Goal: Information Seeking & Learning: Learn about a topic

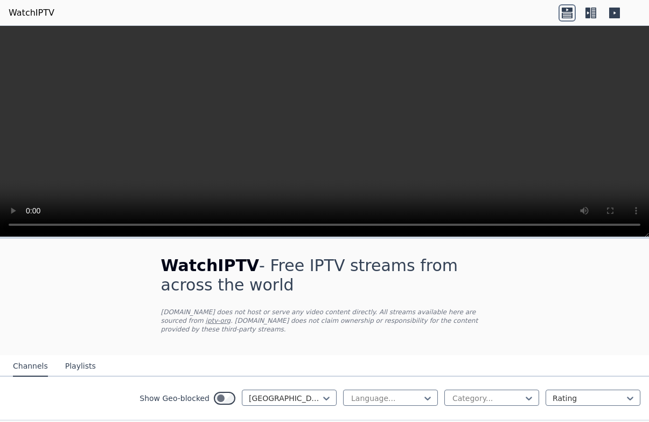
scroll to position [81, 126]
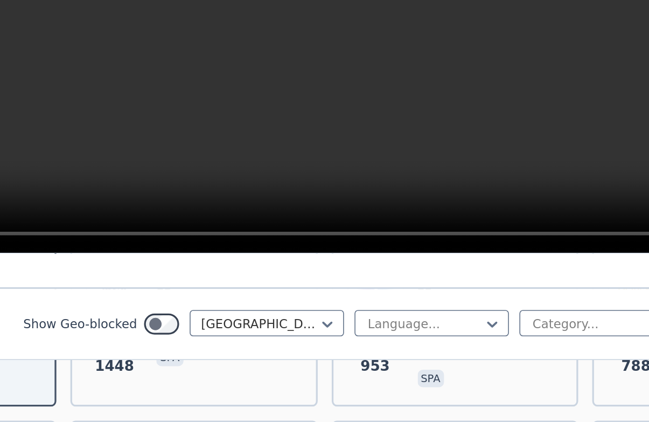
click at [345, 237] on nav "Channels Playlists" at bounding box center [324, 248] width 649 height 22
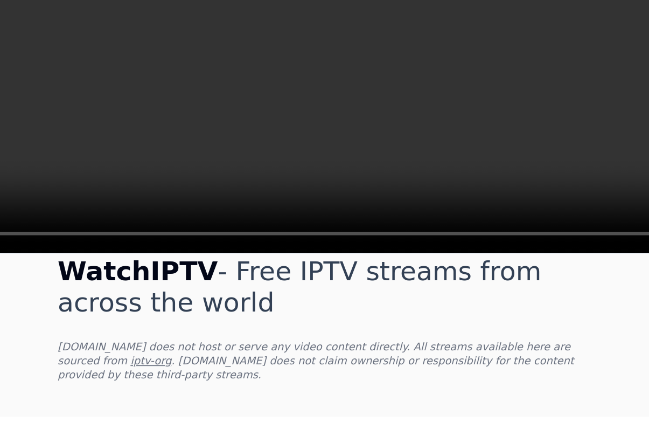
scroll to position [17, 0]
click at [206, 299] on link "iptv-org" at bounding box center [218, 303] width 25 height 8
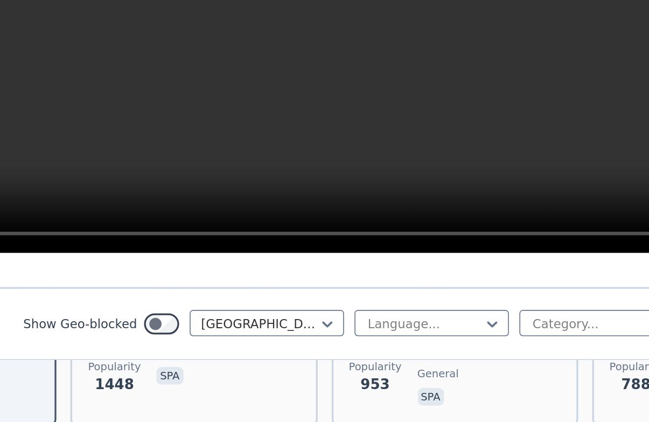
scroll to position [253, 0]
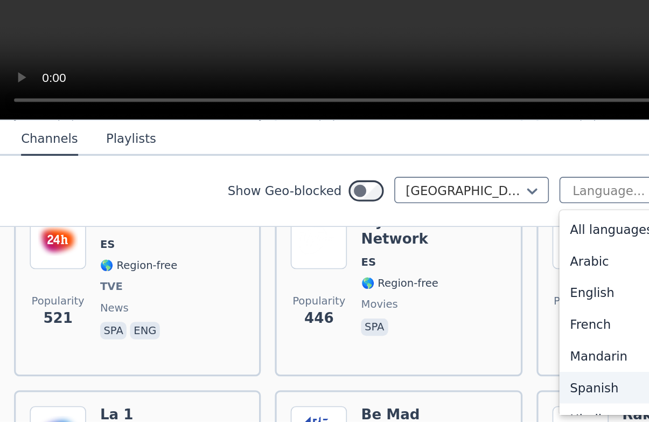
click at [367, 391] on div "Spanish" at bounding box center [390, 400] width 95 height 19
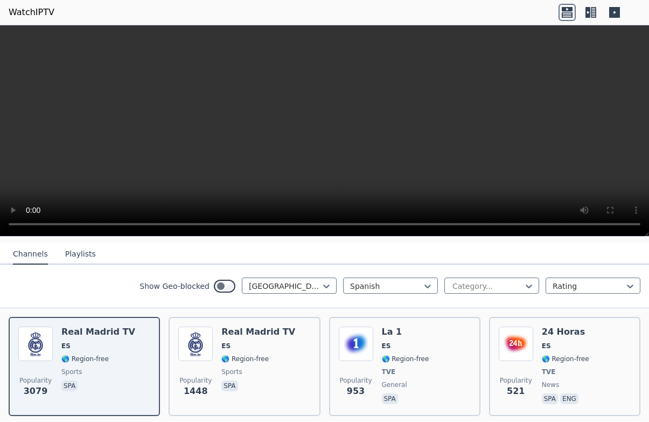
scroll to position [110, 0]
click at [570, 346] on span "ES" at bounding box center [565, 347] width 47 height 9
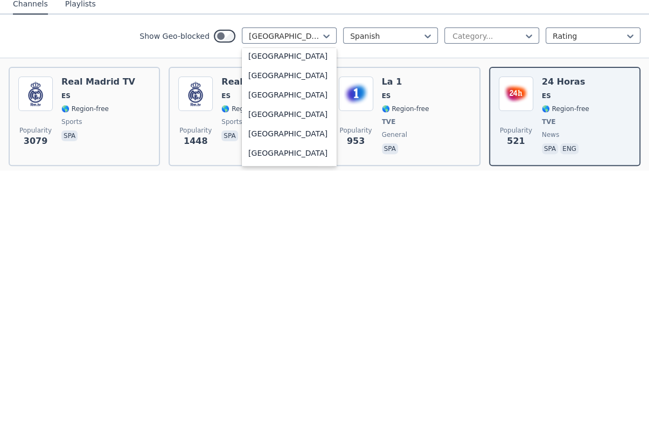
scroll to position [3785, 0]
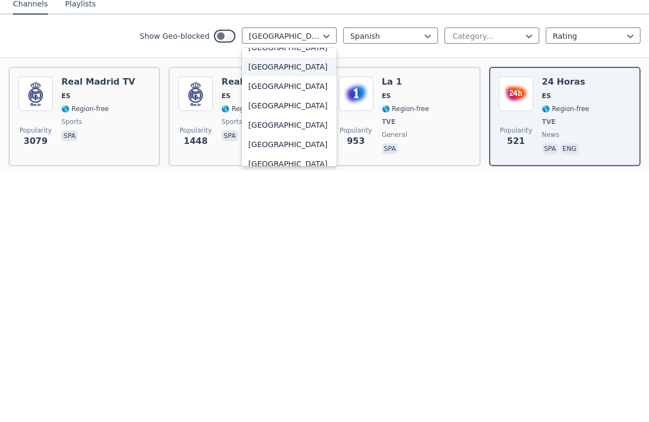
click at [290, 309] on div "[GEOGRAPHIC_DATA]" at bounding box center [289, 318] width 95 height 19
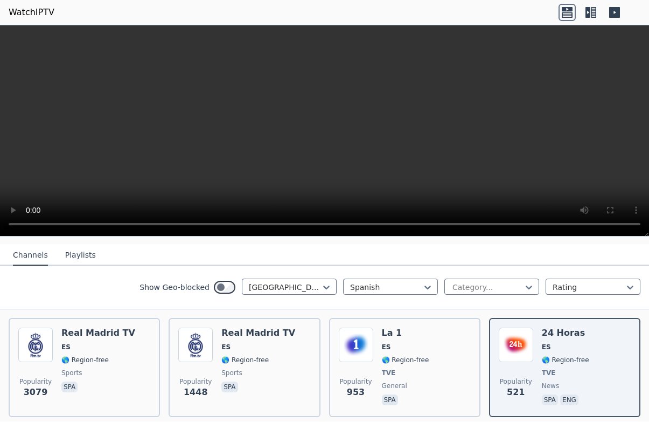
scroll to position [52, 0]
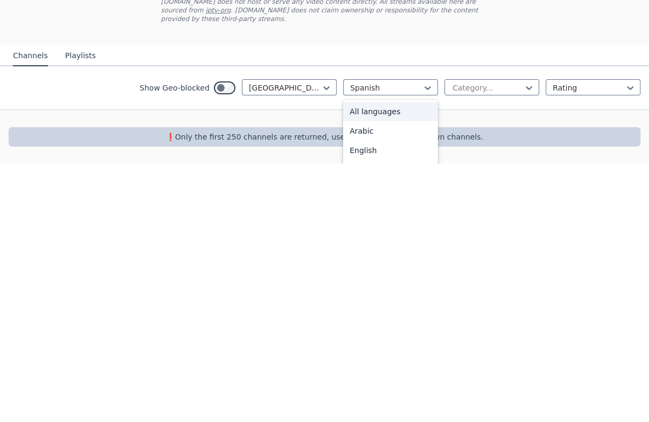
click at [391, 360] on div "All languages" at bounding box center [390, 369] width 95 height 19
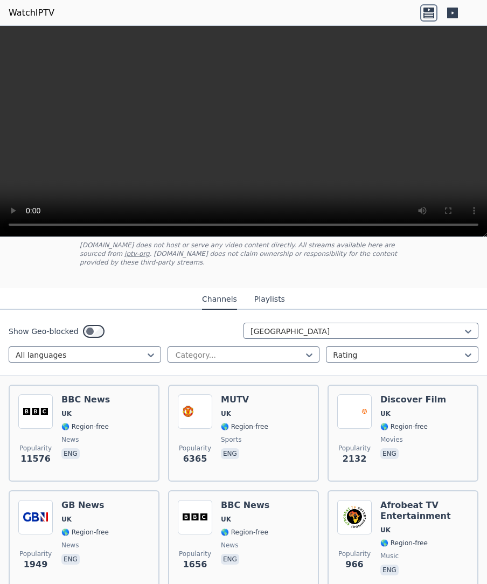
scroll to position [57, 0]
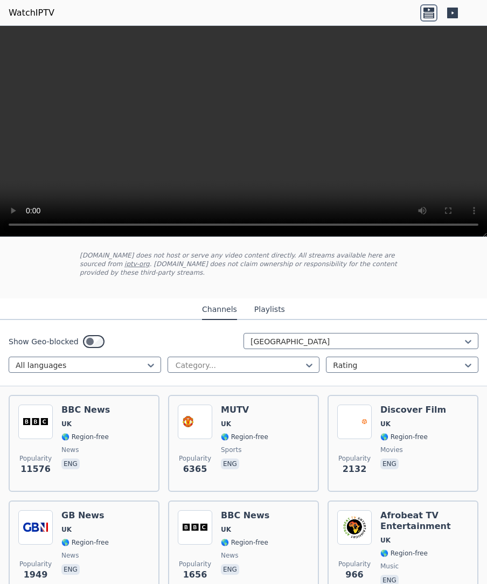
click at [264, 421] on span "🌎 Region-free" at bounding box center [244, 437] width 47 height 9
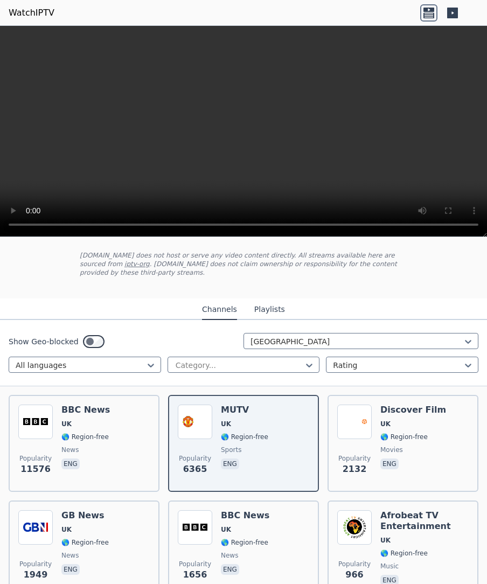
click at [69, 421] on span "UK" at bounding box center [66, 424] width 10 height 9
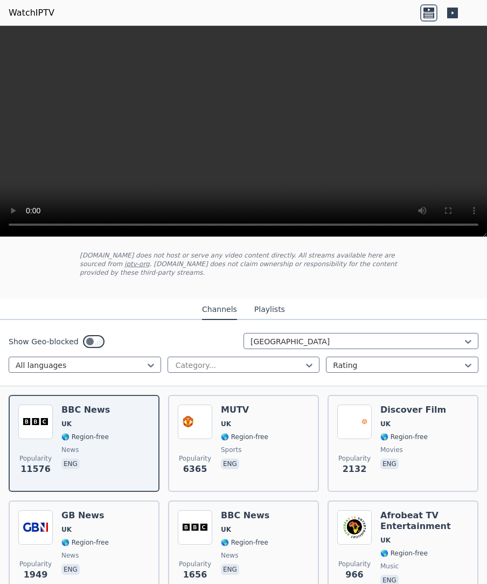
click at [409, 421] on span "🌎 Region-free" at bounding box center [403, 437] width 47 height 9
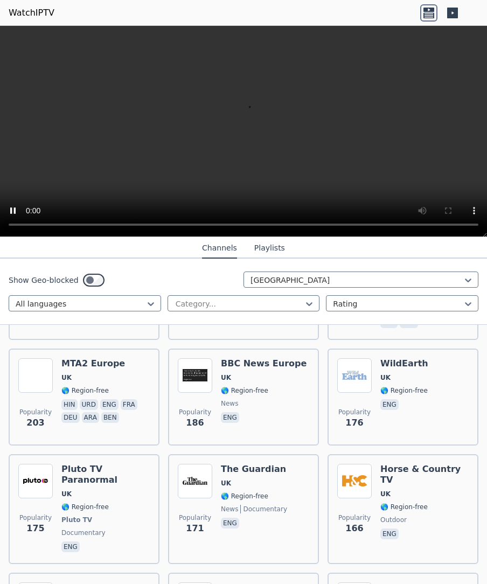
scroll to position [533, 0]
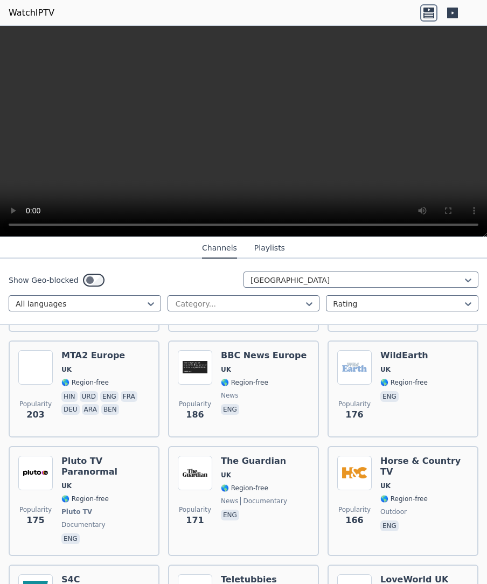
click at [68, 421] on h6 "S4C" at bounding box center [84, 579] width 47 height 11
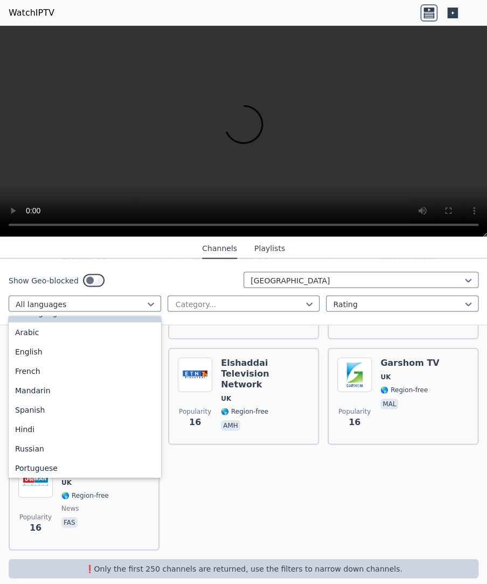
scroll to position [16, 0]
click at [17, 345] on div "English" at bounding box center [85, 349] width 152 height 19
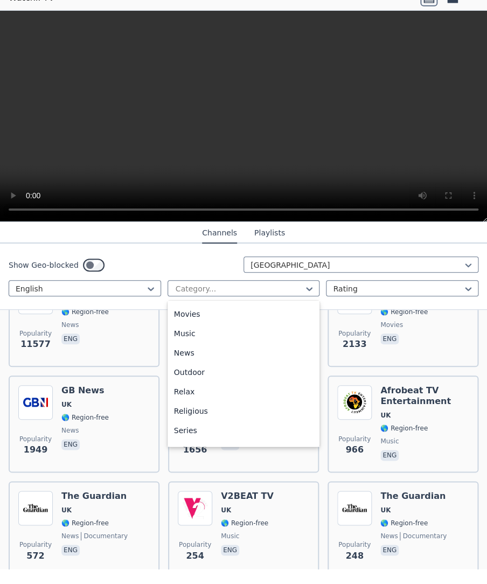
scroll to position [297, 0]
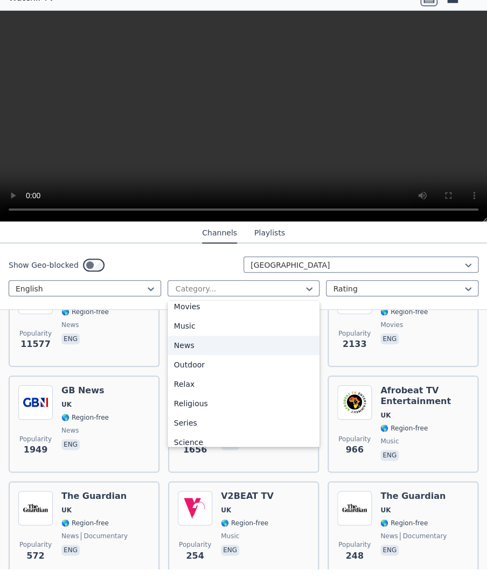
click at [203, 351] on div "News" at bounding box center [244, 360] width 152 height 19
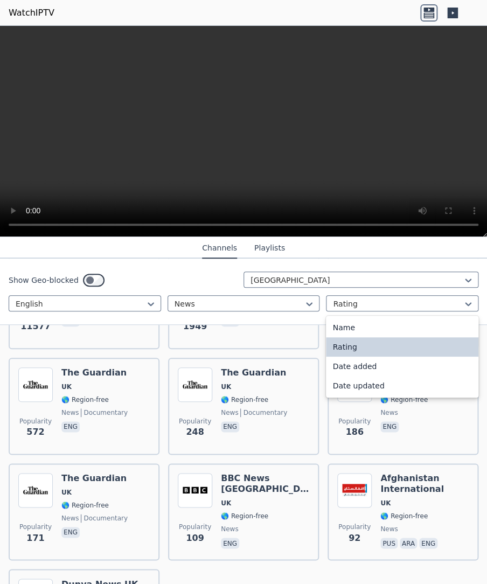
scroll to position [212, 0]
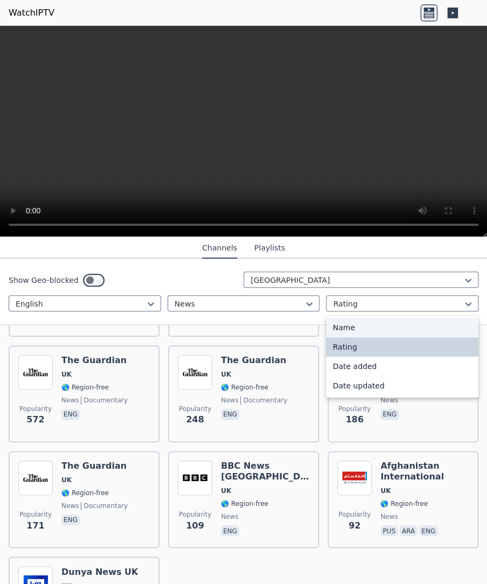
click at [378, 328] on div "Name" at bounding box center [402, 327] width 152 height 19
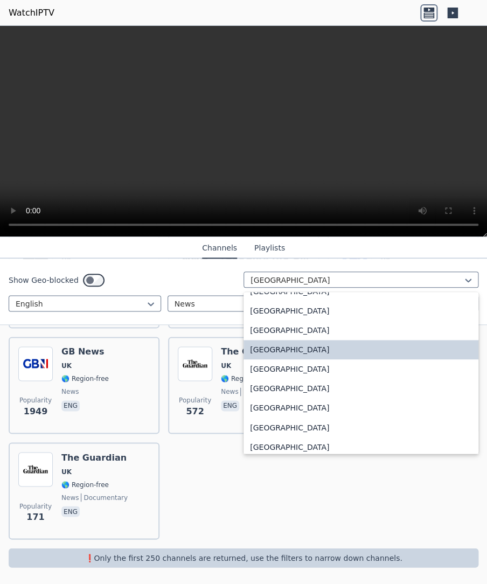
scroll to position [3736, 0]
click at [327, 366] on div "[GEOGRAPHIC_DATA]" at bounding box center [360, 368] width 235 height 19
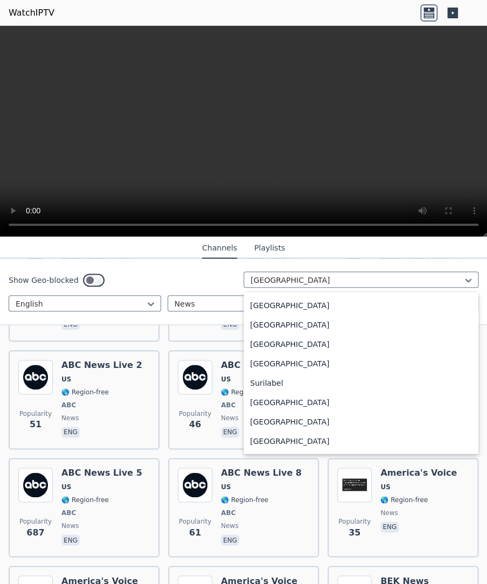
scroll to position [3371, 0]
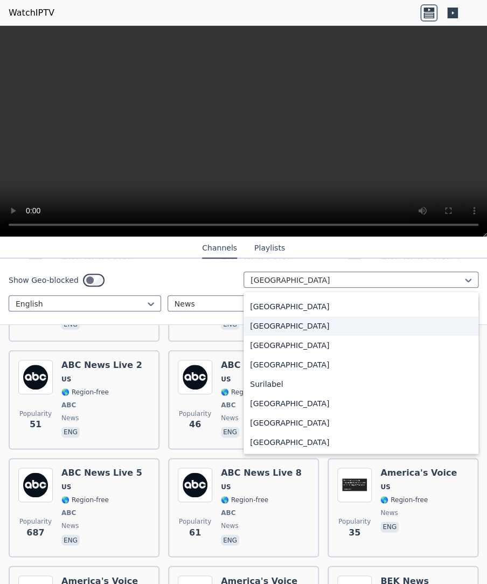
click at [366, 329] on div "[GEOGRAPHIC_DATA]" at bounding box center [360, 325] width 235 height 19
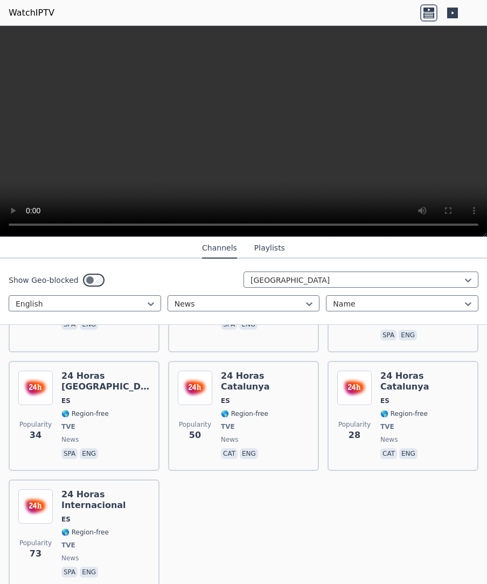
click at [71, 421] on div "24 Horas Internacional ES 🌎 Region-free TVE news spa eng" at bounding box center [105, 534] width 88 height 90
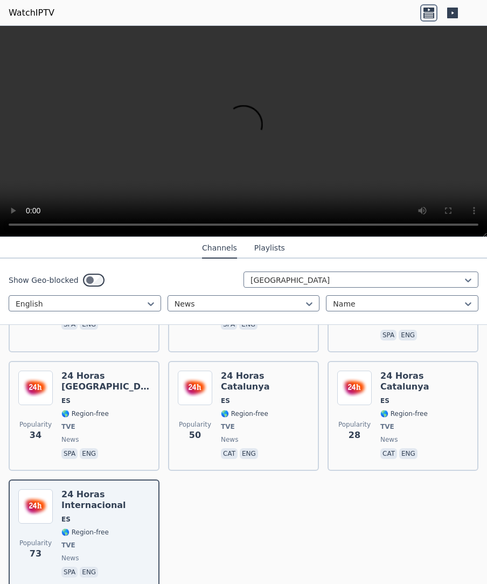
click at [73, 409] on span "🌎 Region-free" at bounding box center [84, 413] width 47 height 9
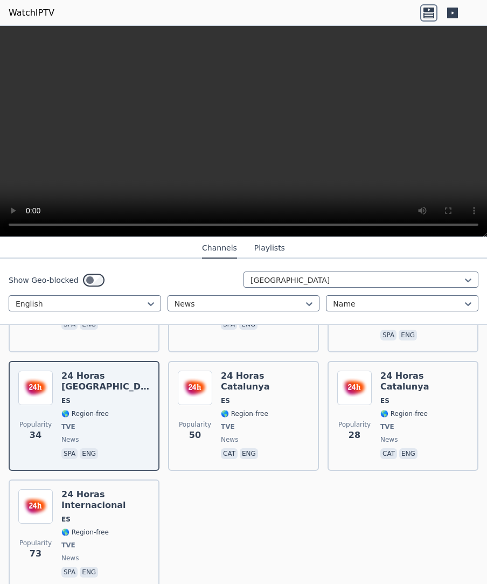
click at [287, 421] on span "news" at bounding box center [265, 439] width 88 height 9
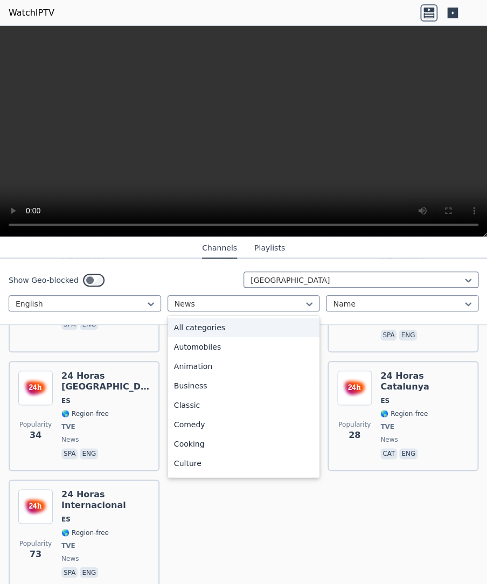
click at [213, 330] on div "All categories" at bounding box center [244, 327] width 152 height 19
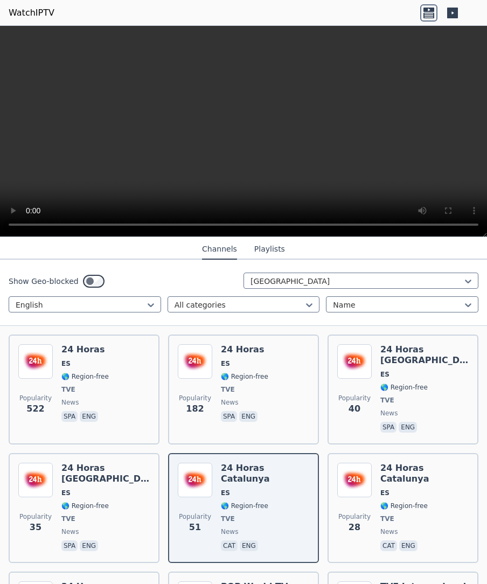
scroll to position [116, 0]
click at [65, 373] on span "🌎 Region-free" at bounding box center [84, 377] width 47 height 9
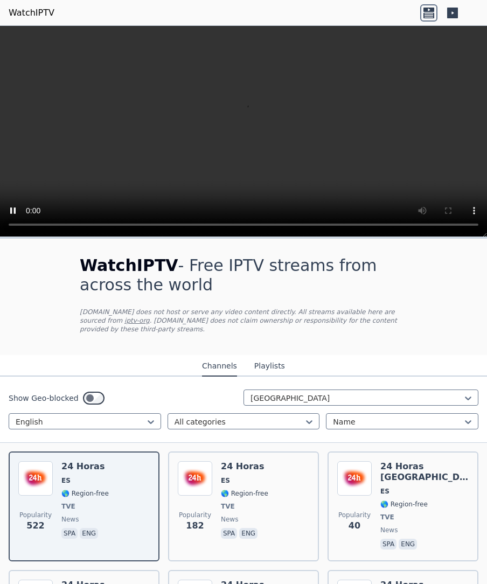
scroll to position [0, 0]
click at [283, 358] on button "Playlists" at bounding box center [269, 366] width 31 height 20
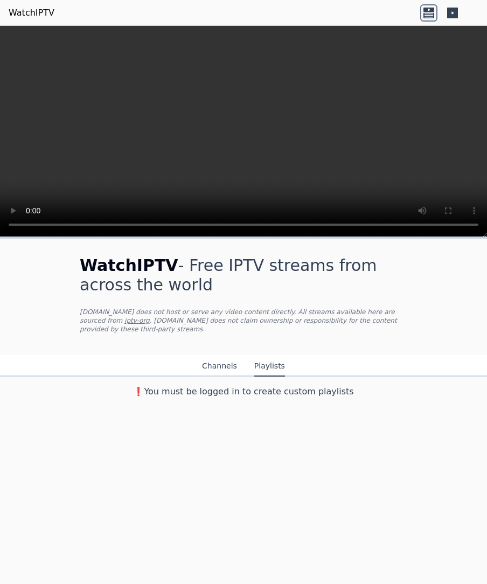
click at [210, 368] on button "Channels" at bounding box center [219, 366] width 35 height 20
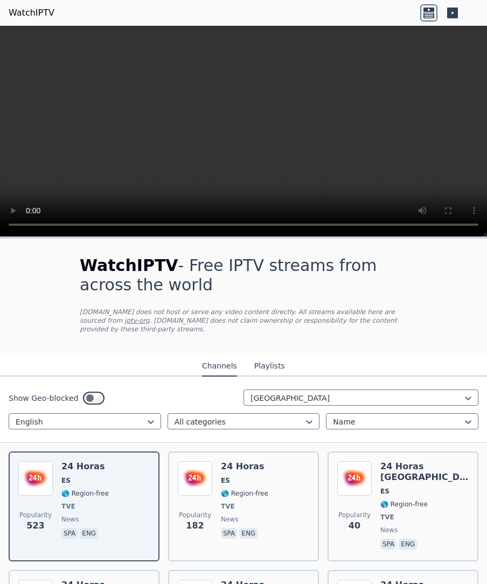
click at [455, 17] on icon at bounding box center [452, 13] width 11 height 11
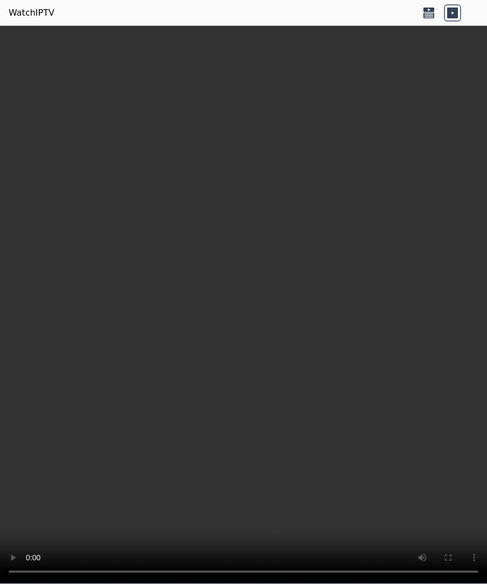
click at [465, 25] on header "WatchIPTV" at bounding box center [243, 13] width 487 height 26
click at [458, 12] on icon at bounding box center [452, 12] width 17 height 17
click at [426, 16] on icon at bounding box center [428, 14] width 11 height 5
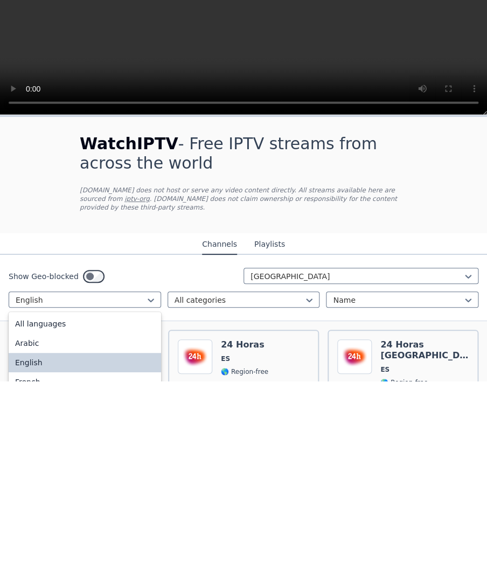
click at [33, 421] on div "All languages" at bounding box center [85, 526] width 152 height 19
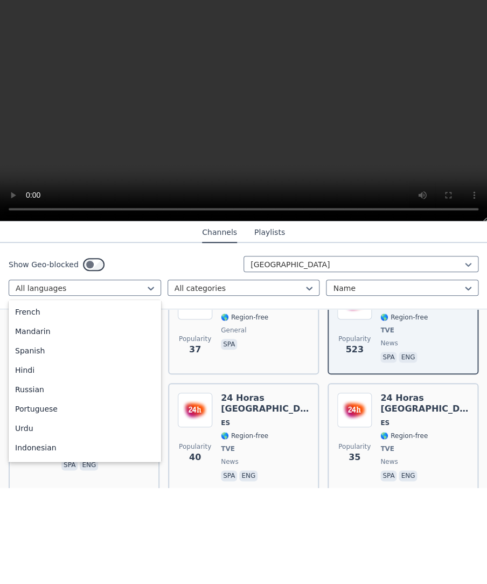
scroll to position [59, 0]
click at [32, 421] on div "Spanish" at bounding box center [85, 445] width 152 height 19
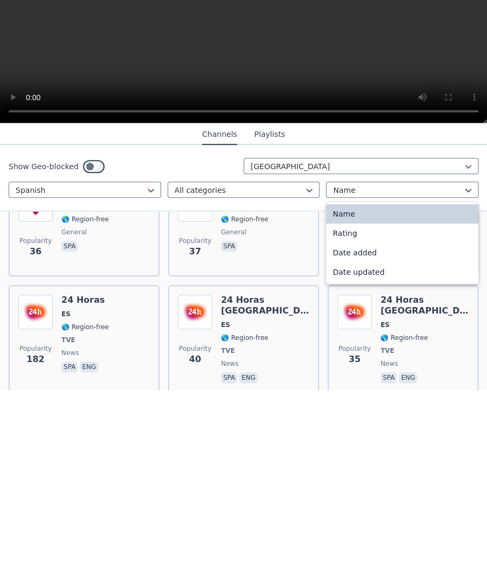
click at [374, 418] on div "Rating" at bounding box center [402, 427] width 152 height 19
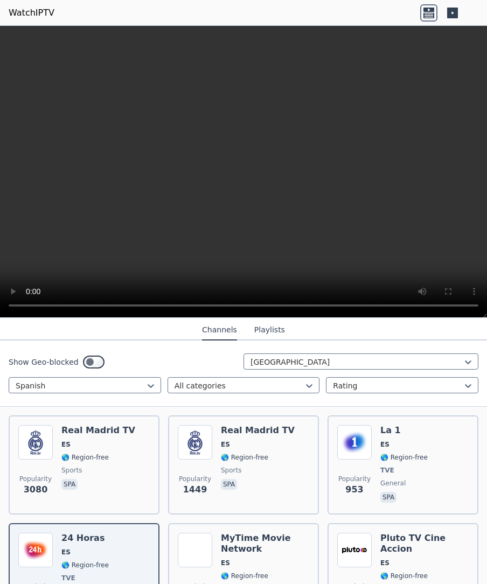
scroll to position [130, 0]
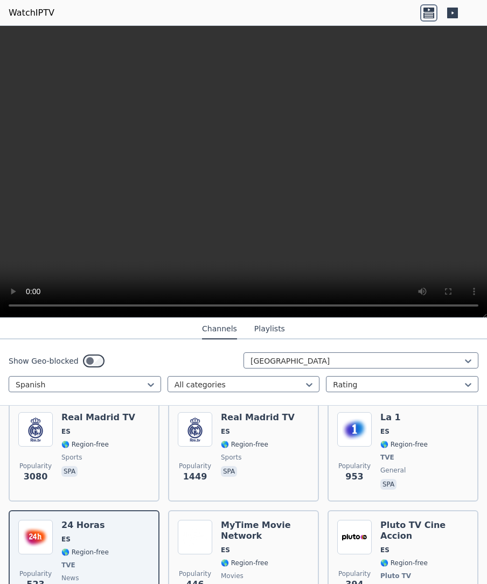
click at [399, 421] on span "ES" at bounding box center [403, 431] width 47 height 9
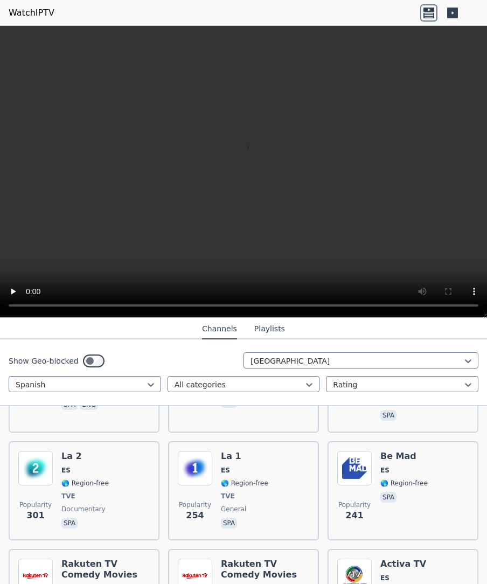
scroll to position [320, 0]
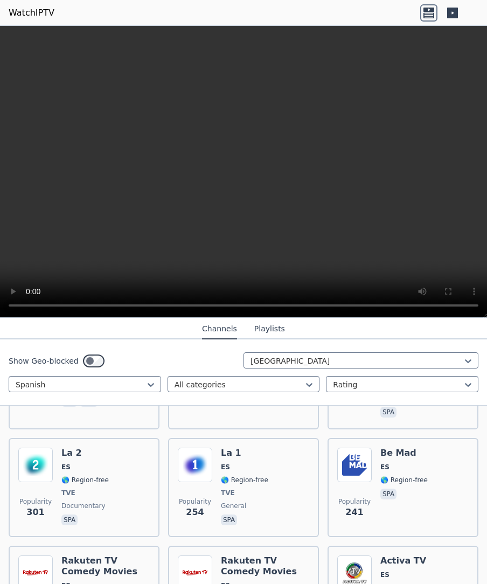
click at [263, 421] on div "La 1 ES 🌎 Region-free TVE general spa" at bounding box center [244, 488] width 47 height 80
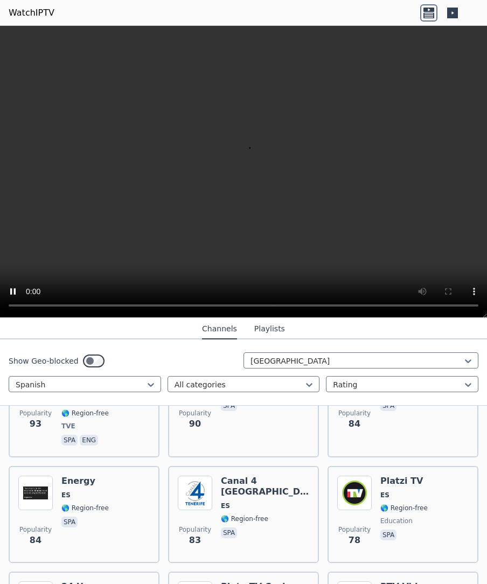
scroll to position [1204, 0]
